Goal: Find specific page/section: Find specific page/section

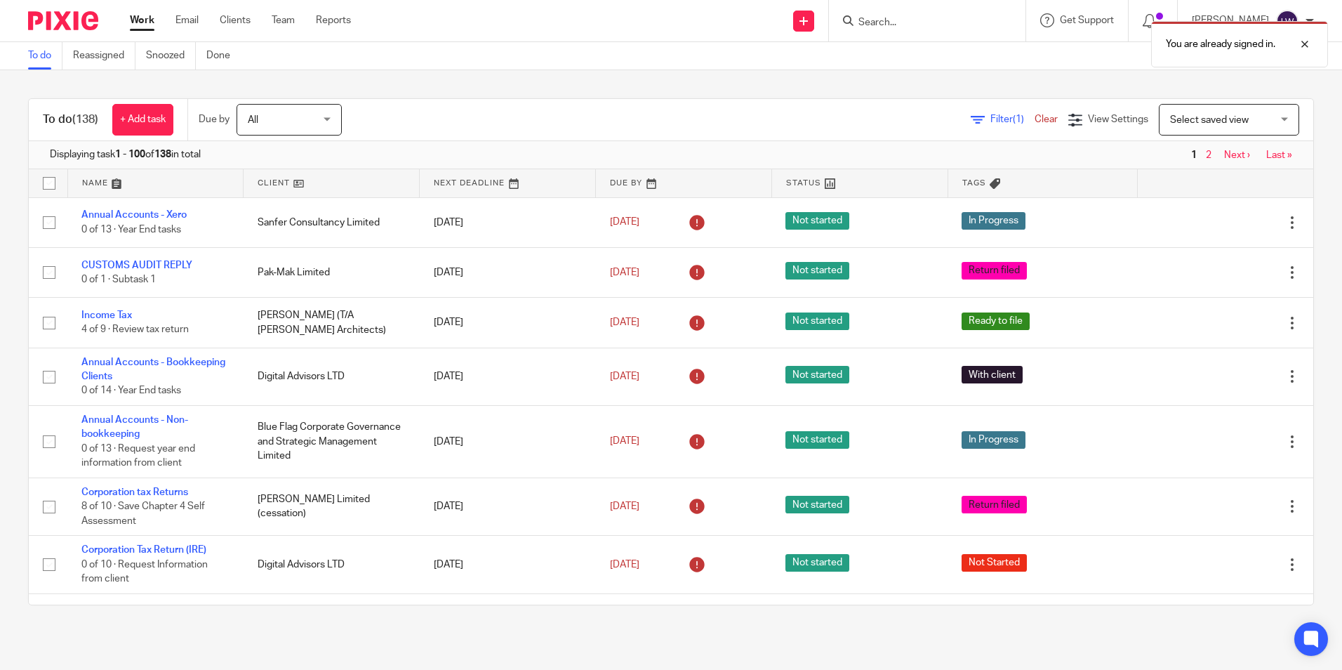
click at [914, 18] on div "You are already signed in." at bounding box center [999, 40] width 657 height 53
click at [917, 22] on div "You are already signed in." at bounding box center [999, 40] width 657 height 53
click at [225, 18] on link "Clients" at bounding box center [235, 20] width 31 height 14
click at [903, 20] on div "You are already signed in." at bounding box center [999, 40] width 657 height 53
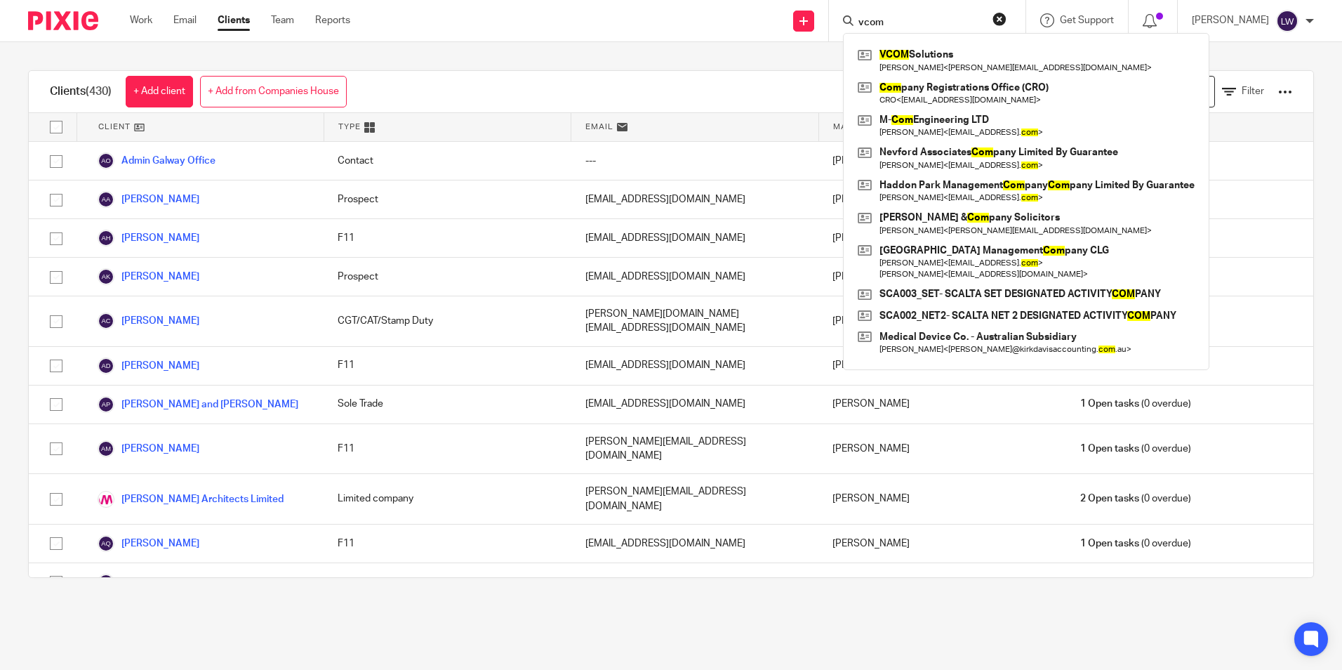
type input "vcom"
click button "submit" at bounding box center [0, 0] width 0 height 0
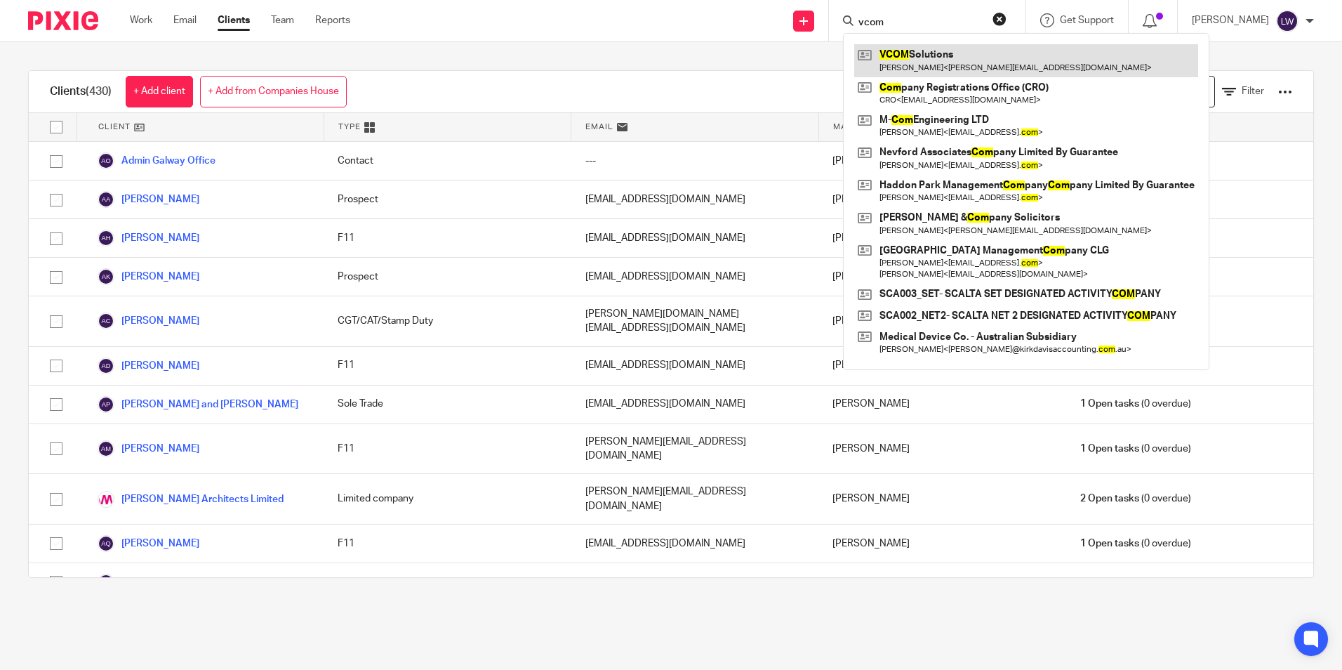
click at [999, 63] on link at bounding box center [1026, 60] width 344 height 32
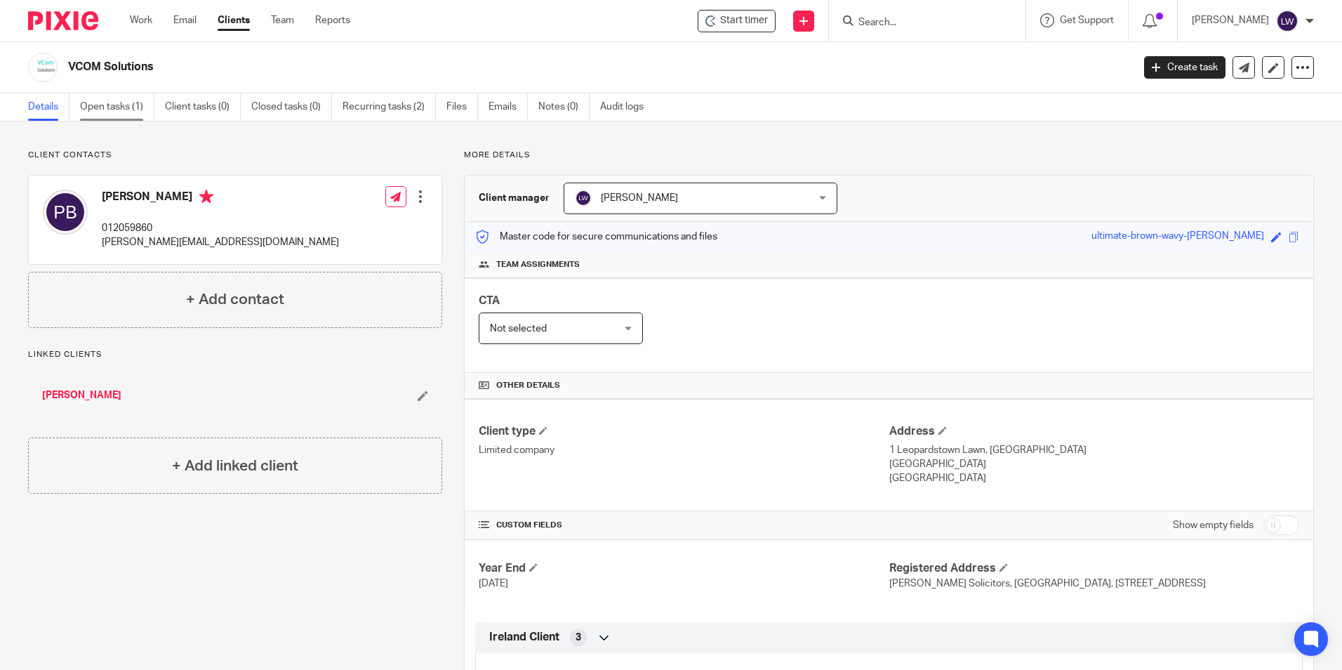
click at [131, 106] on link "Open tasks (1)" at bounding box center [117, 106] width 74 height 27
